Goal: Navigation & Orientation: Find specific page/section

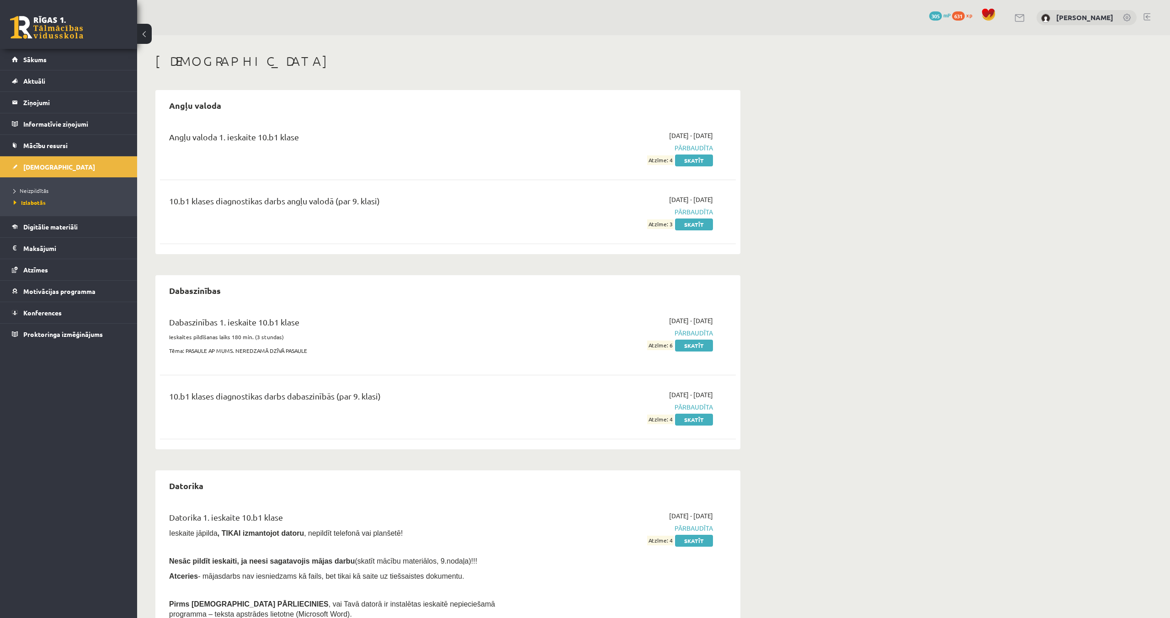
scroll to position [249, 0]
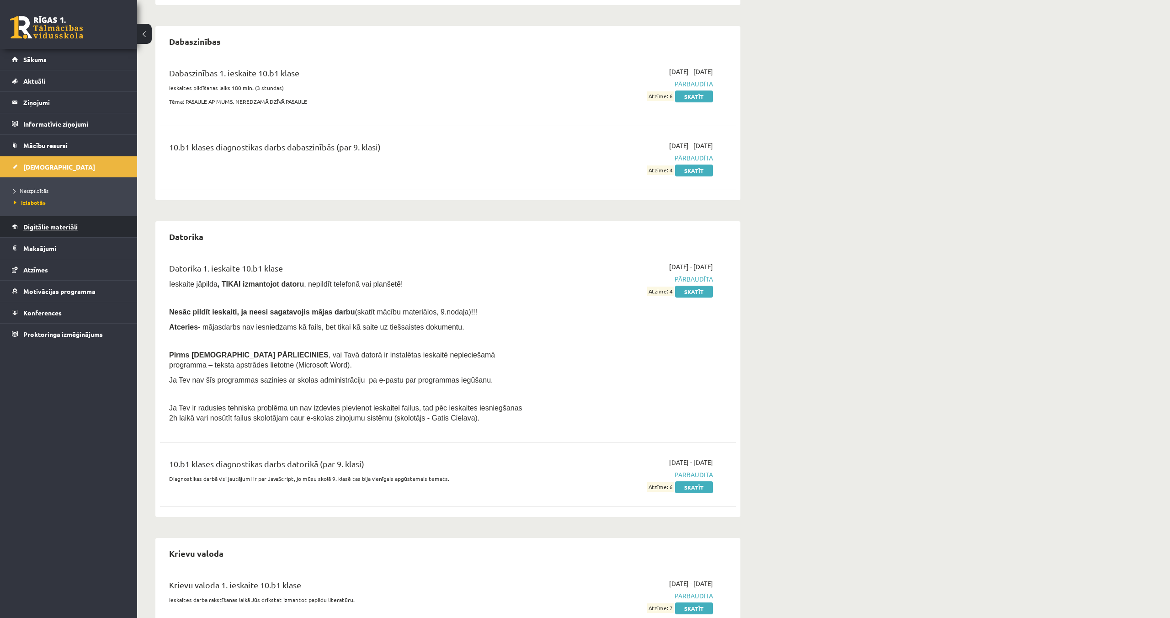
click at [54, 221] on link "Digitālie materiāli" at bounding box center [69, 226] width 114 height 21
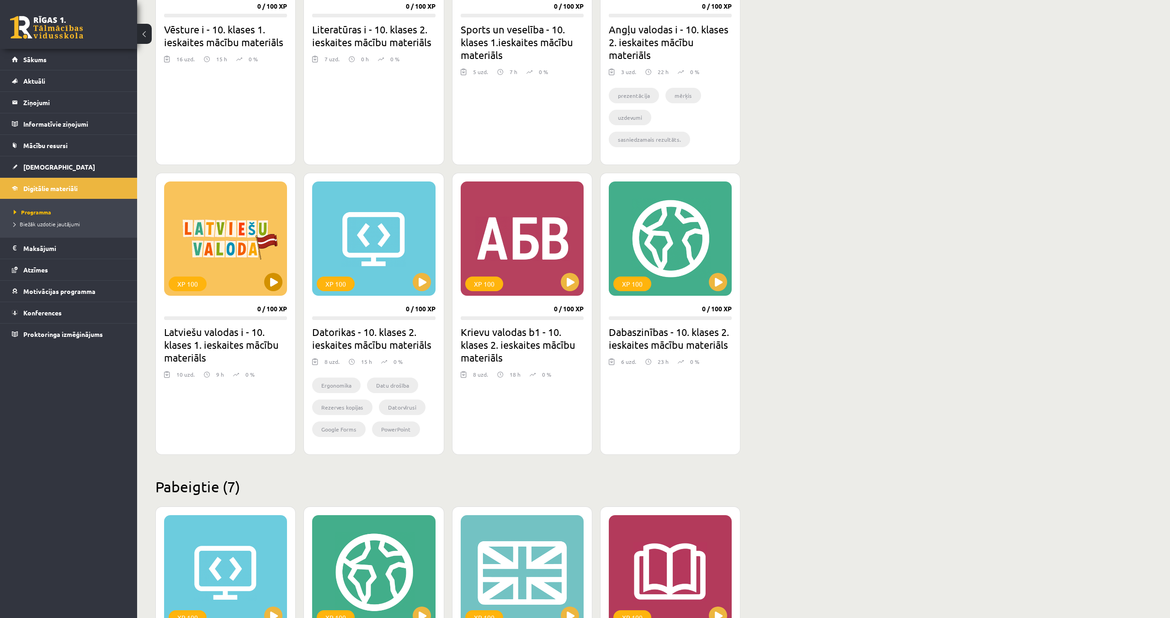
scroll to position [395, 0]
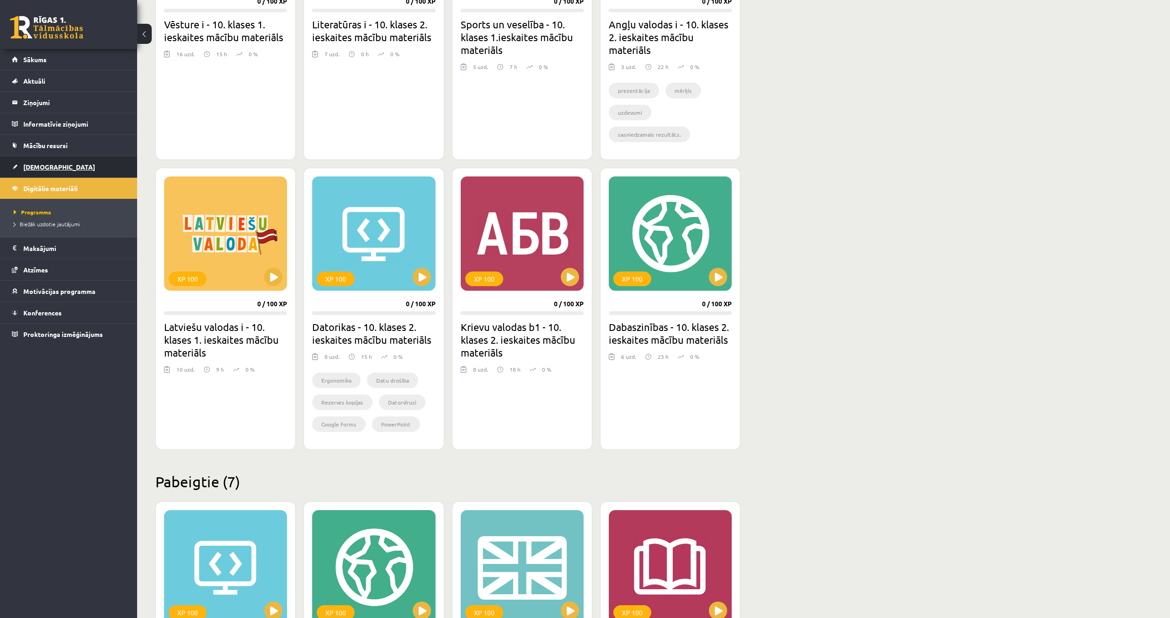
click at [37, 164] on span "[DEMOGRAPHIC_DATA]" at bounding box center [59, 167] width 72 height 8
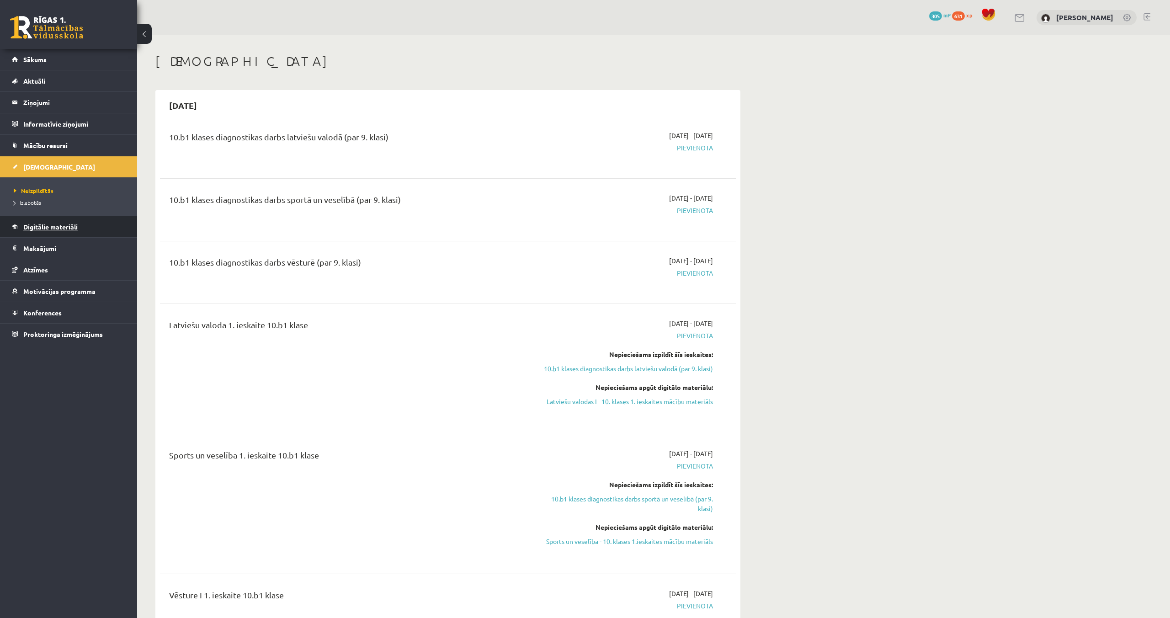
click at [65, 231] on link "Digitālie materiāli" at bounding box center [69, 226] width 114 height 21
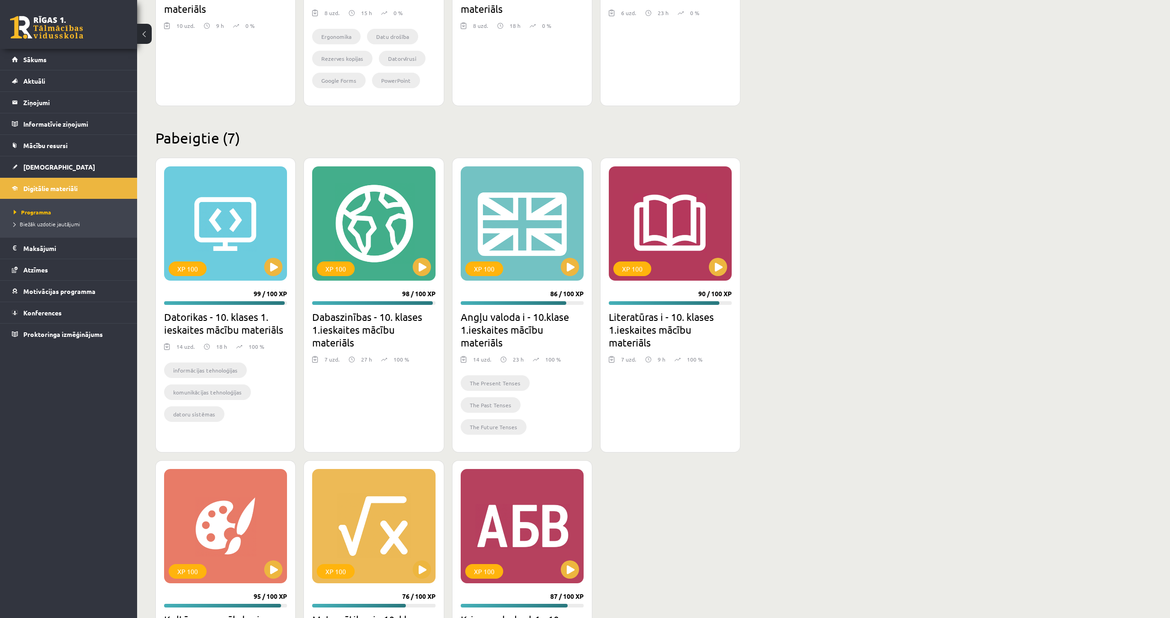
scroll to position [588, 0]
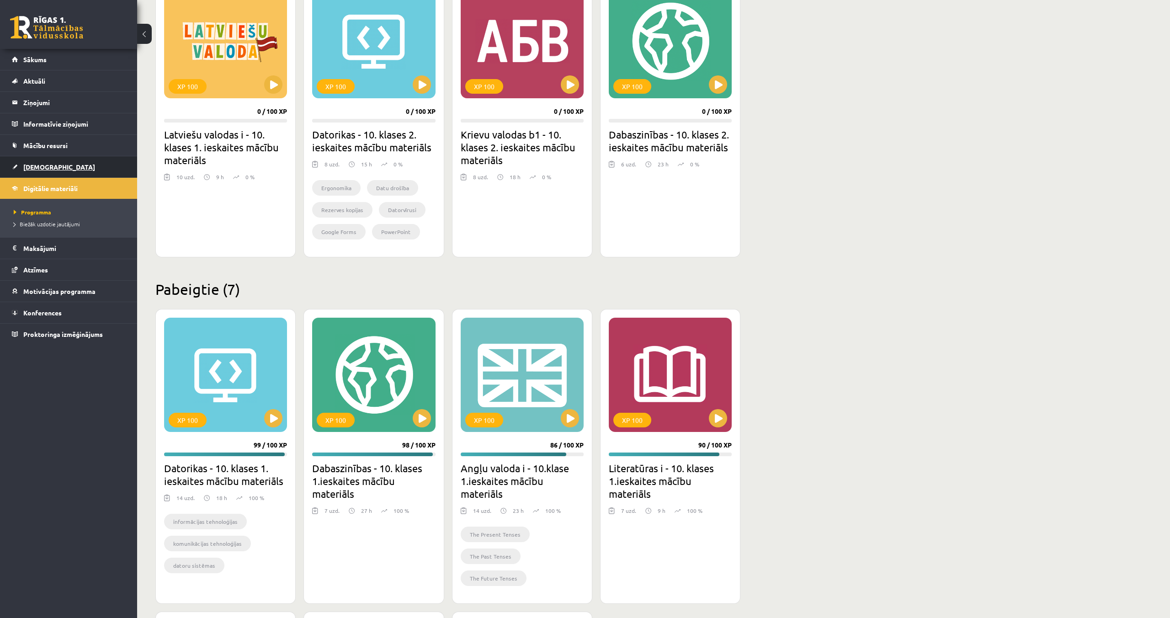
click at [37, 167] on span "[DEMOGRAPHIC_DATA]" at bounding box center [59, 167] width 72 height 8
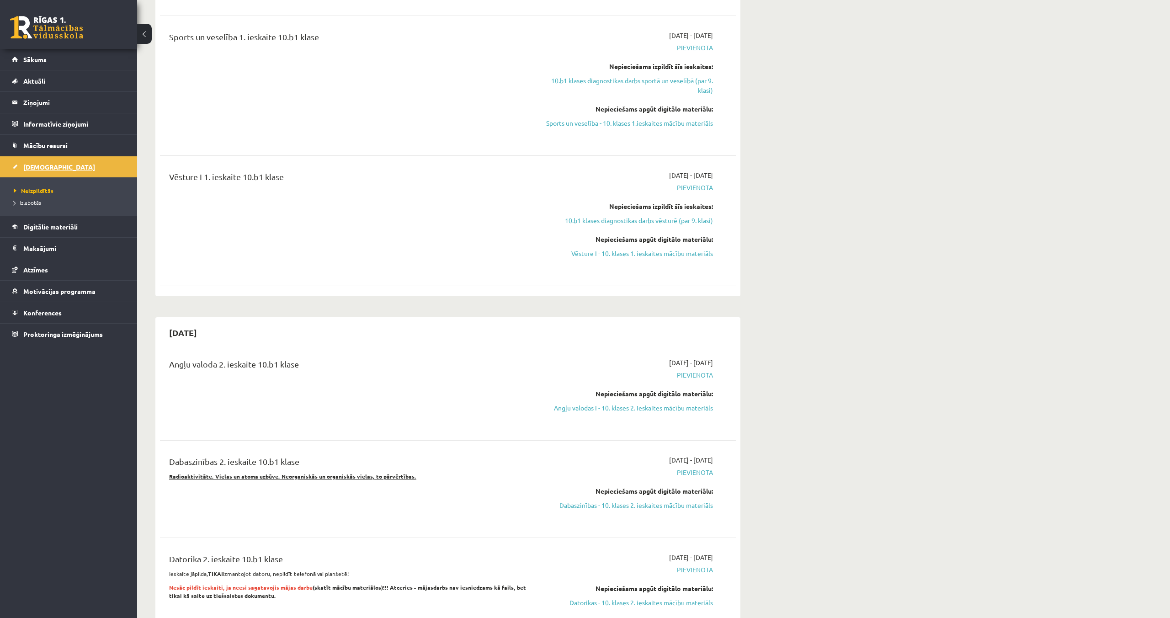
scroll to position [466, 0]
